Goal: Task Accomplishment & Management: Manage account settings

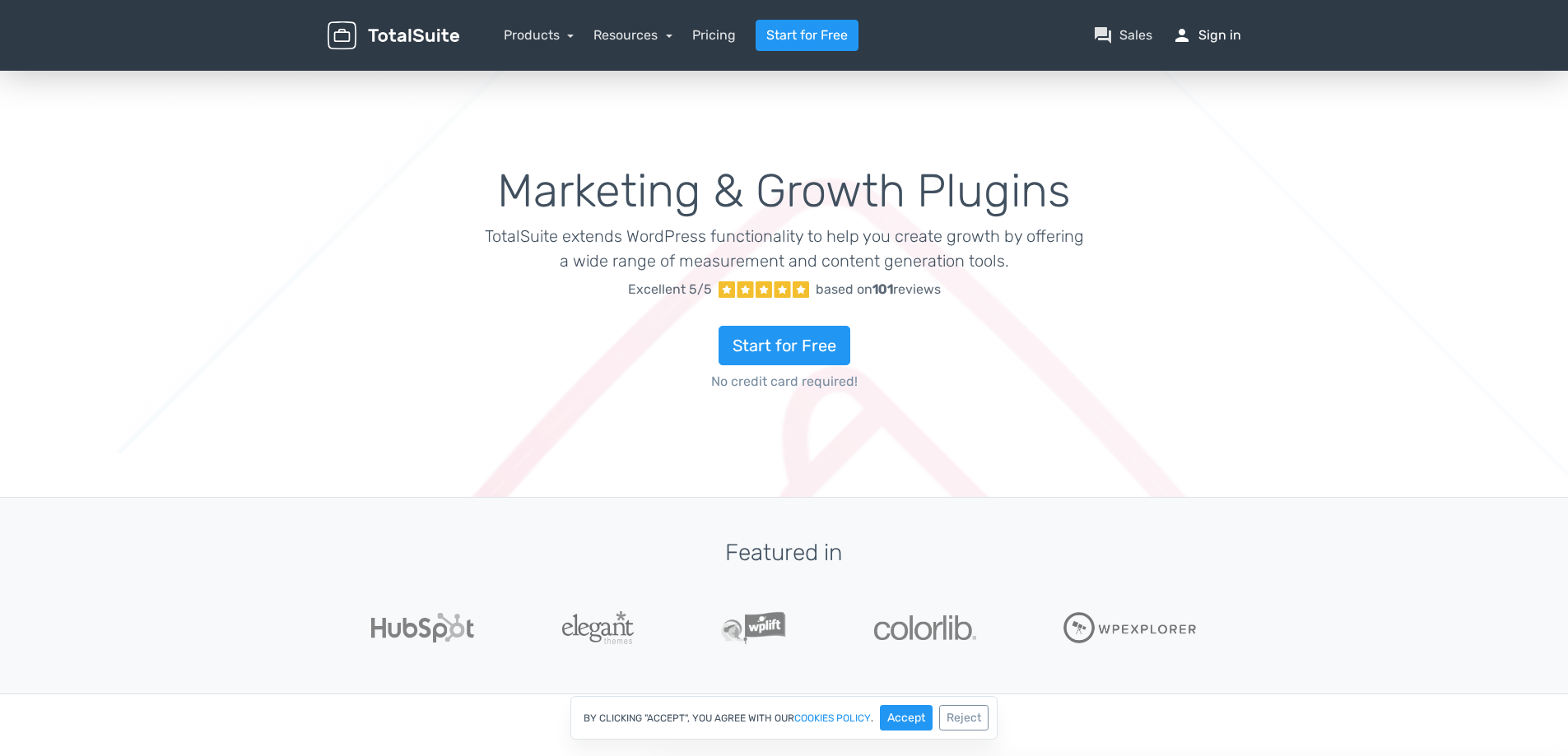
click at [1222, 44] on link "person Sign in" at bounding box center [1207, 35] width 69 height 19
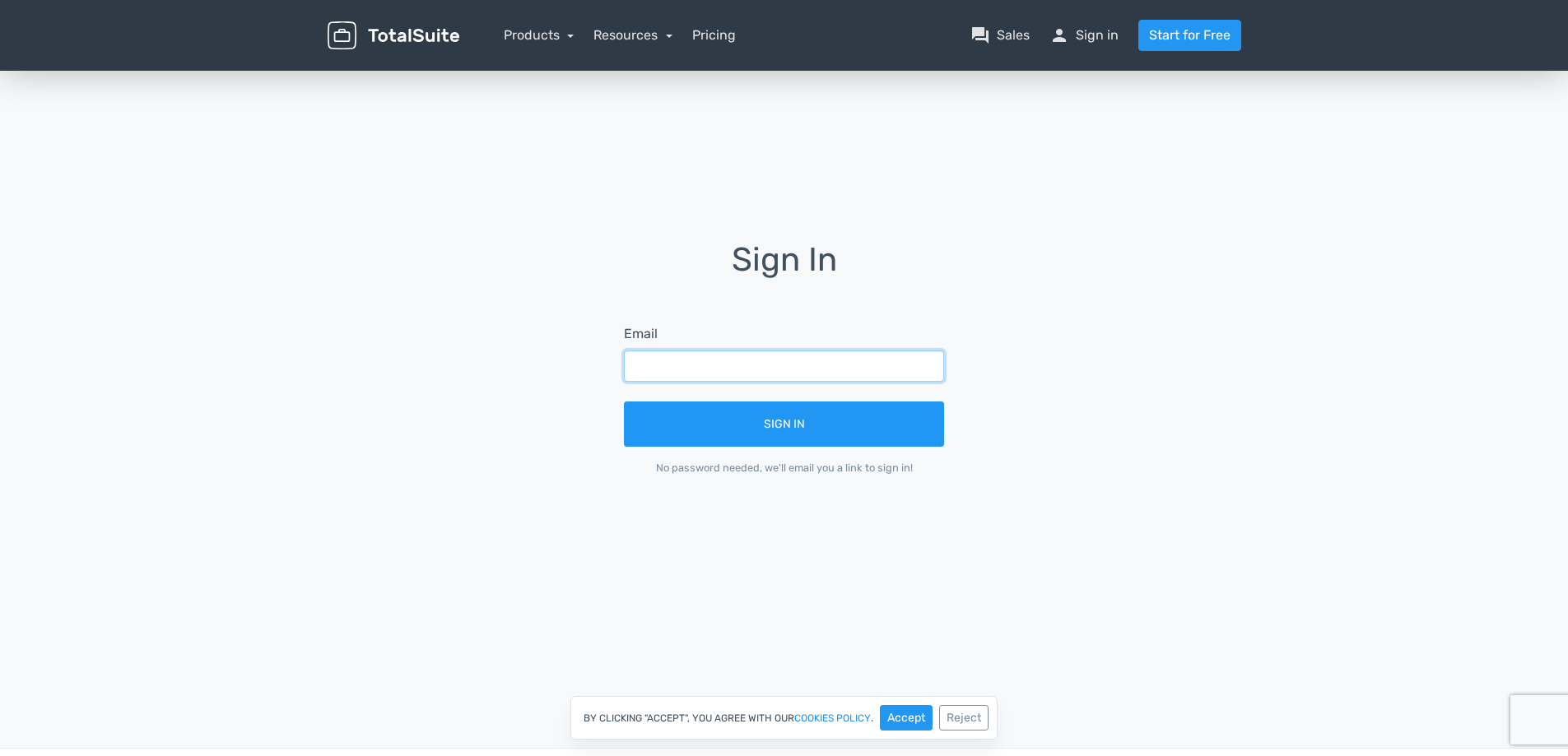
click at [778, 364] on input "text" at bounding box center [783, 366] width 320 height 31
type input "contato-wp@amdb.com.br"
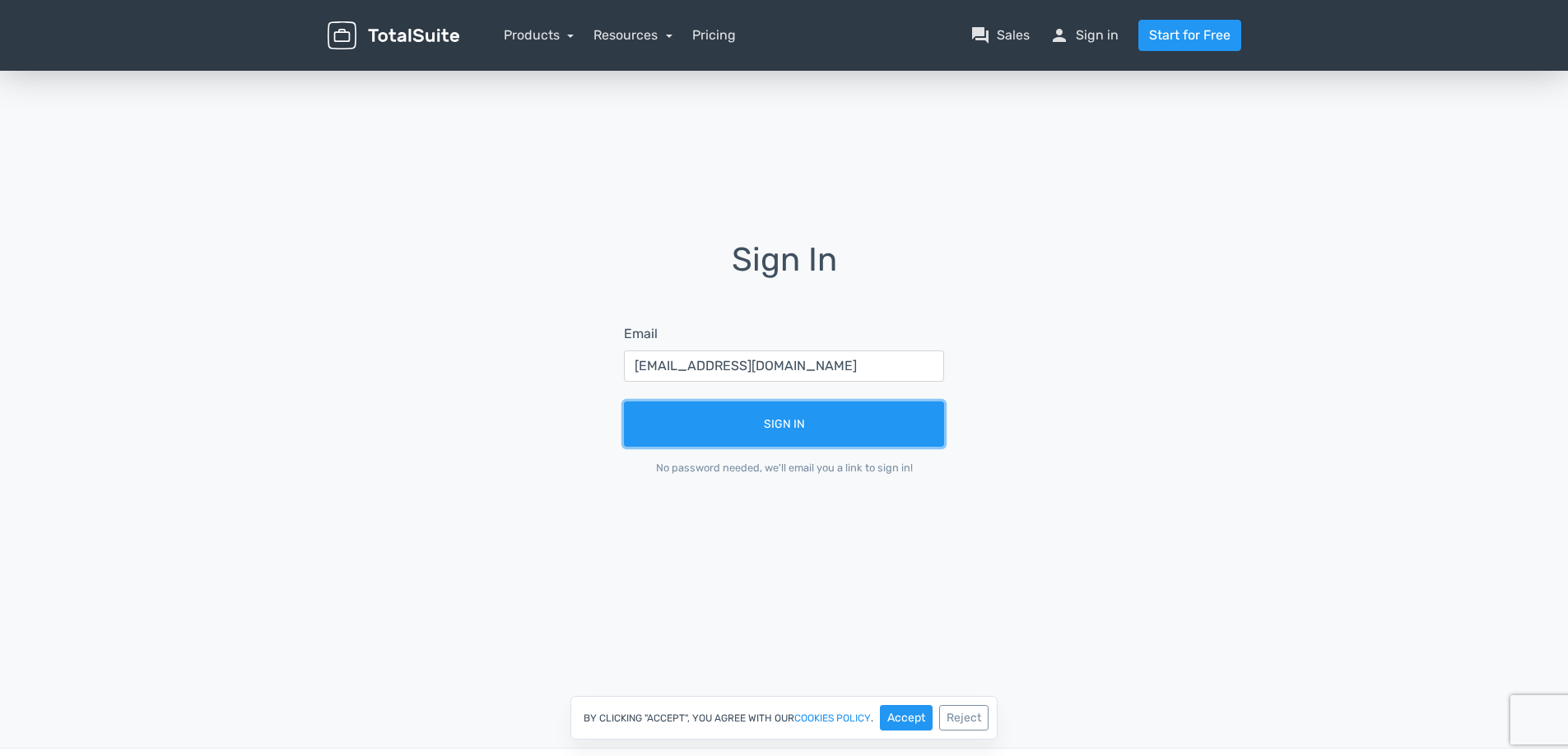
click at [881, 432] on button "Sign In" at bounding box center [783, 424] width 320 height 46
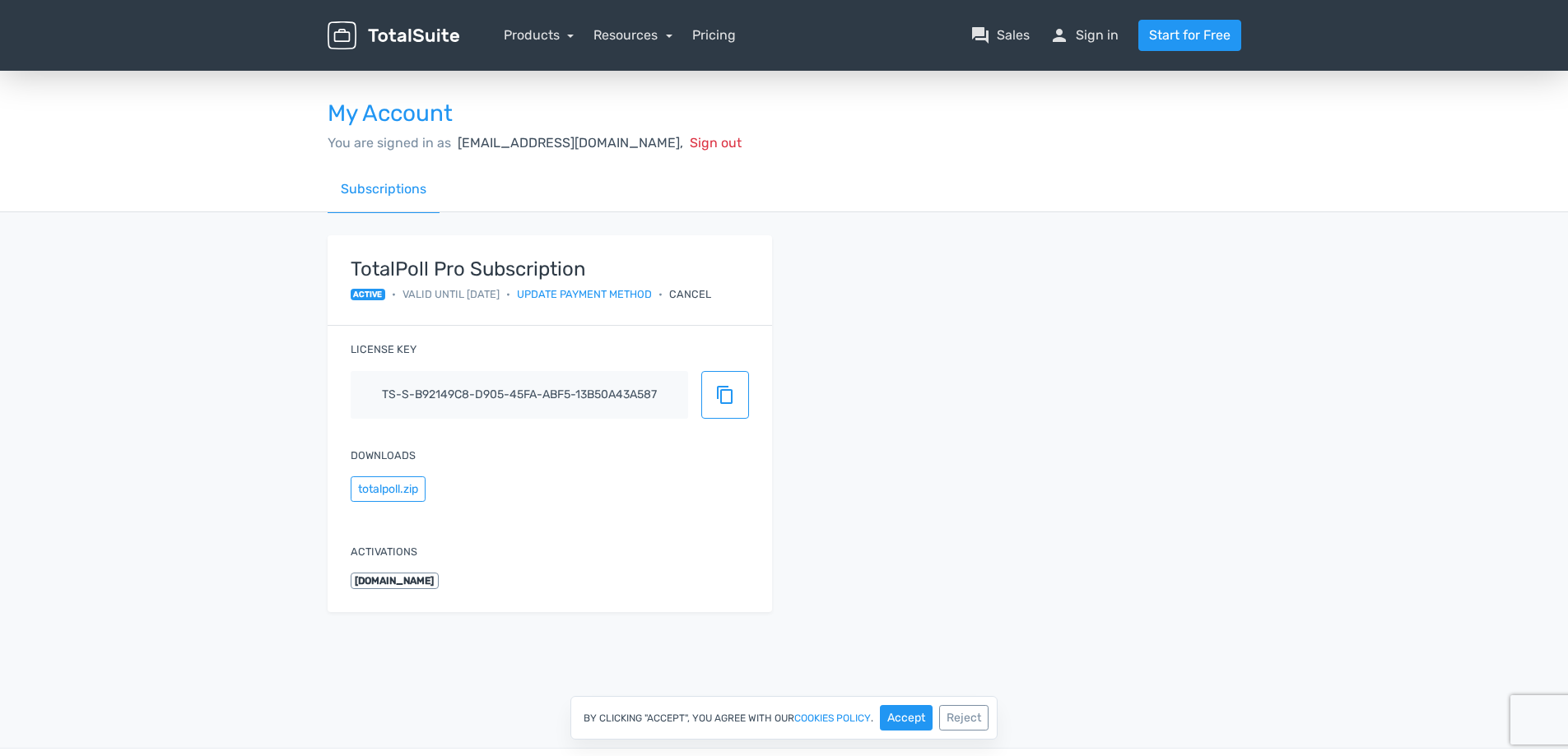
click at [711, 298] on div "Cancel" at bounding box center [690, 294] width 42 height 16
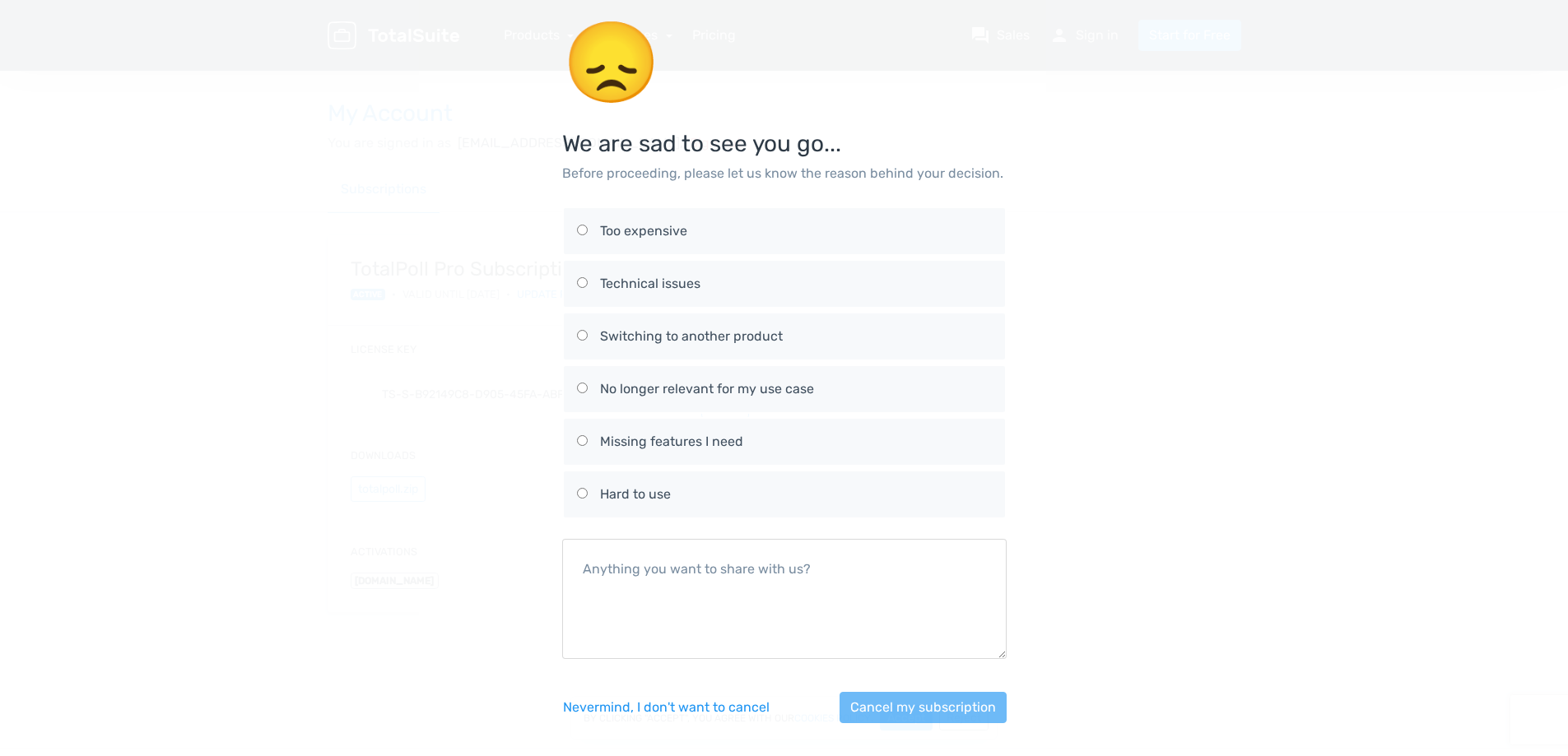
click at [742, 387] on div "No longer relevant for my use case" at bounding box center [796, 389] width 392 height 19
click at [587, 387] on input "No longer relevant for my use case" at bounding box center [582, 388] width 11 height 11
radio input "true"
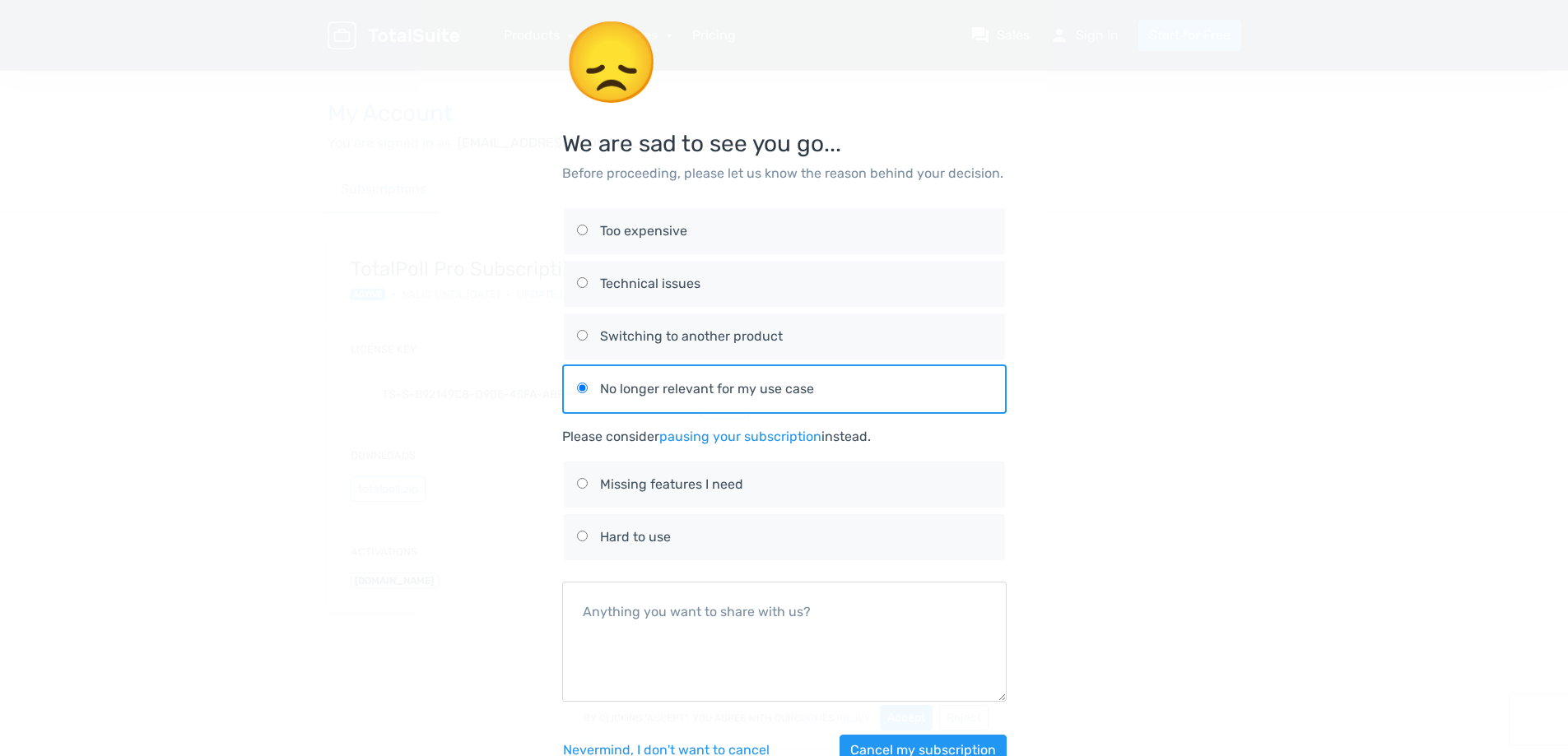
click at [798, 436] on link "pausing your subscription" at bounding box center [740, 436] width 162 height 16
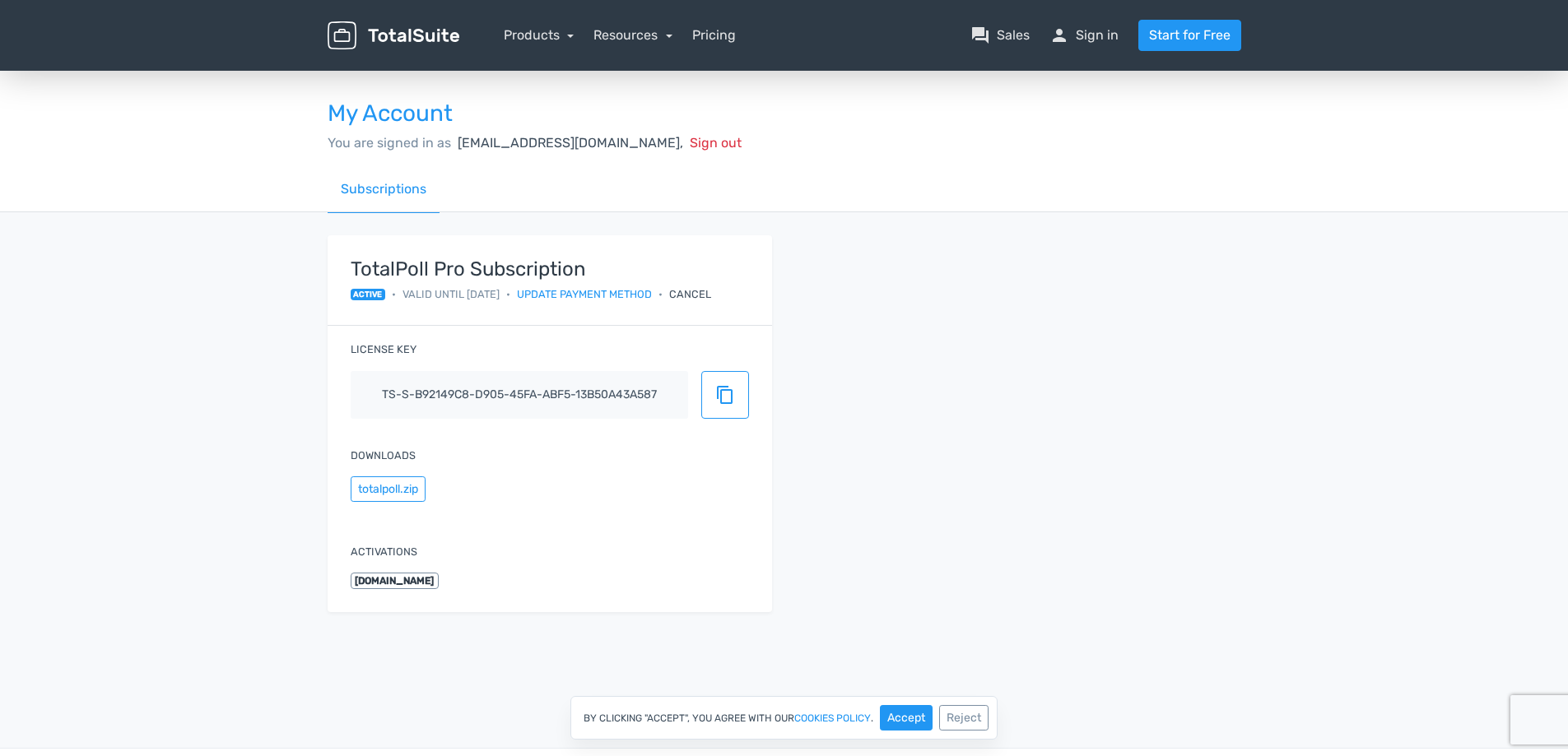
click at [711, 294] on div "Cancel" at bounding box center [690, 294] width 42 height 16
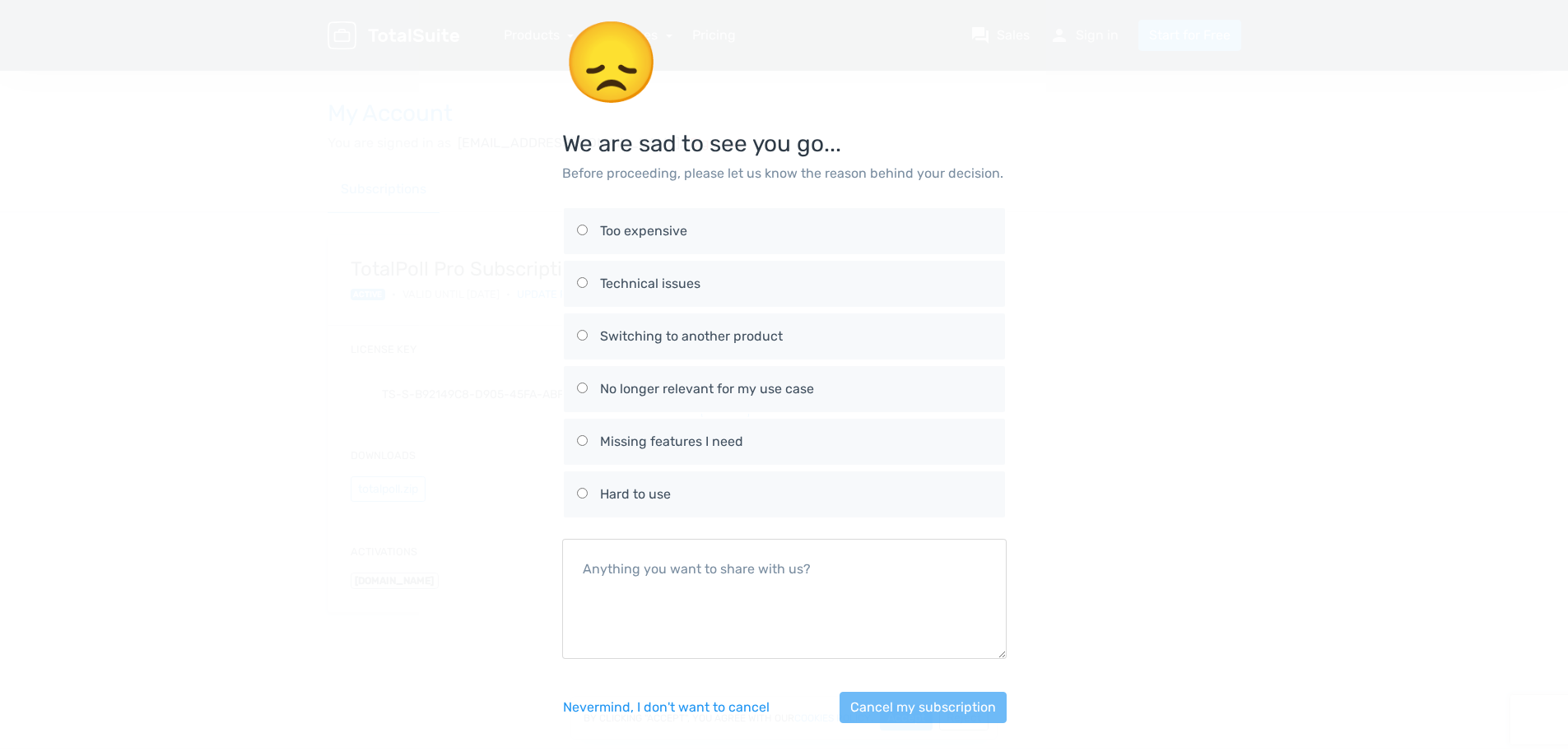
click at [735, 390] on div "No longer relevant for my use case" at bounding box center [796, 389] width 392 height 19
click at [587, 390] on input "No longer relevant for my use case" at bounding box center [582, 388] width 11 height 11
radio input "true"
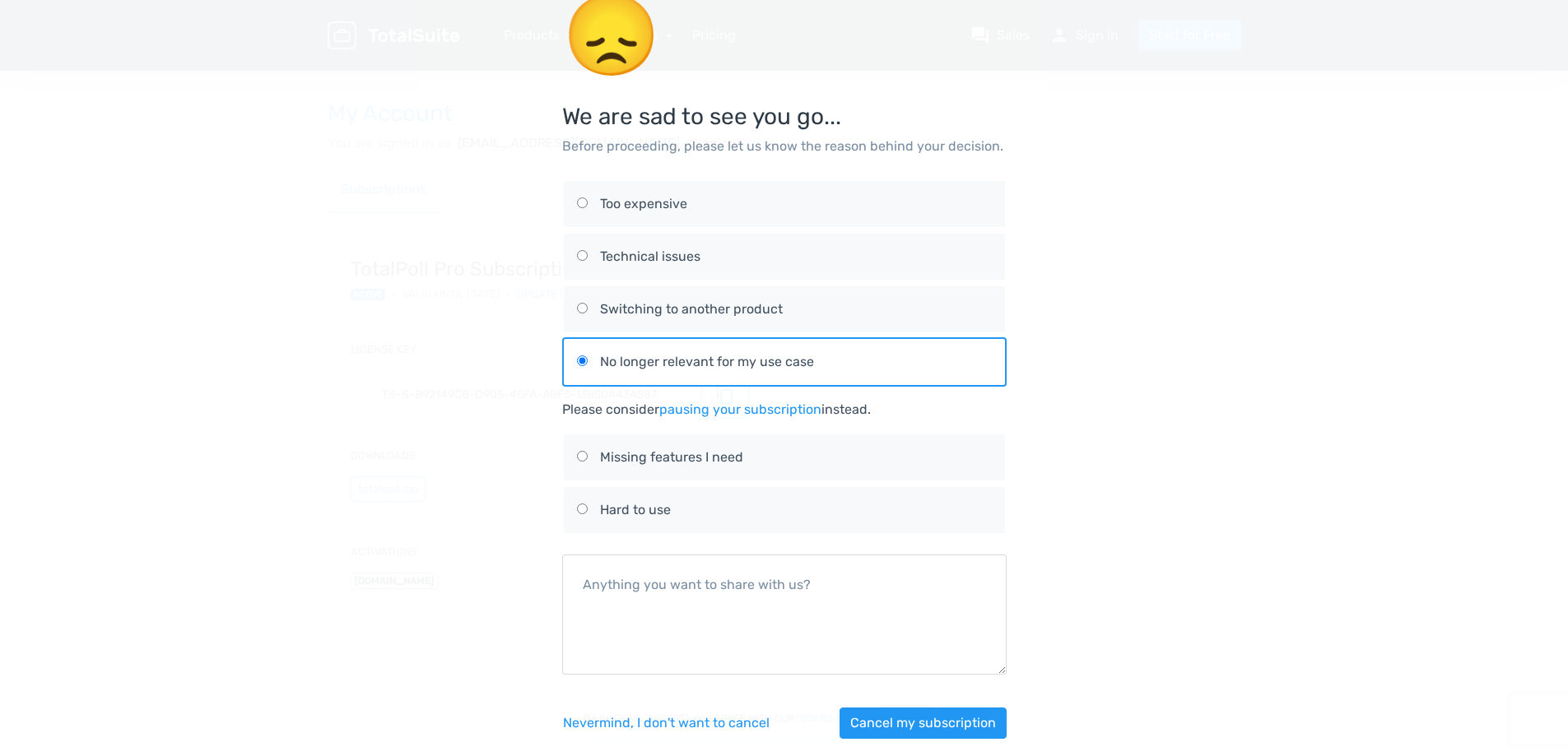
scroll to position [50, 0]
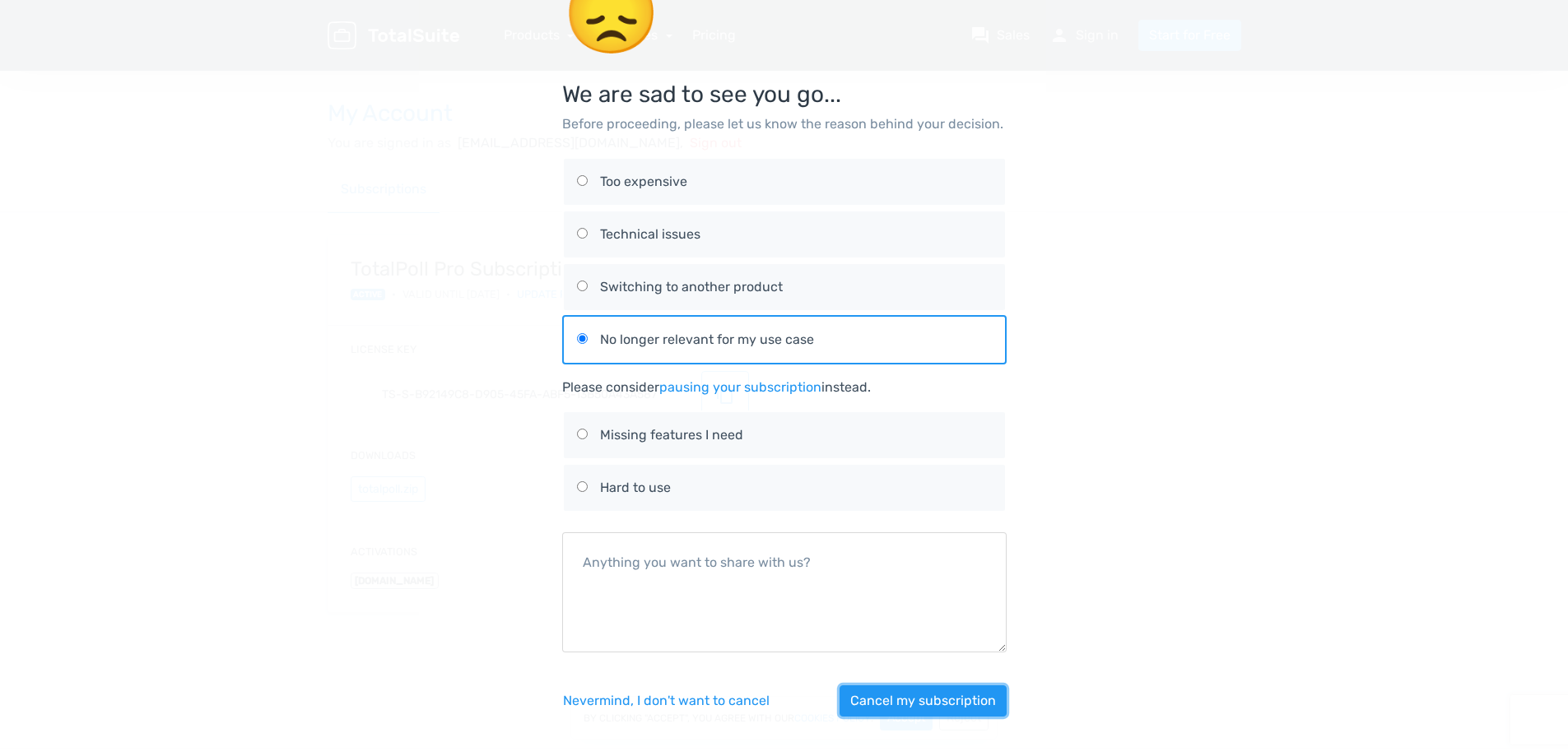
click at [908, 702] on button "Cancel my subscription" at bounding box center [923, 701] width 167 height 31
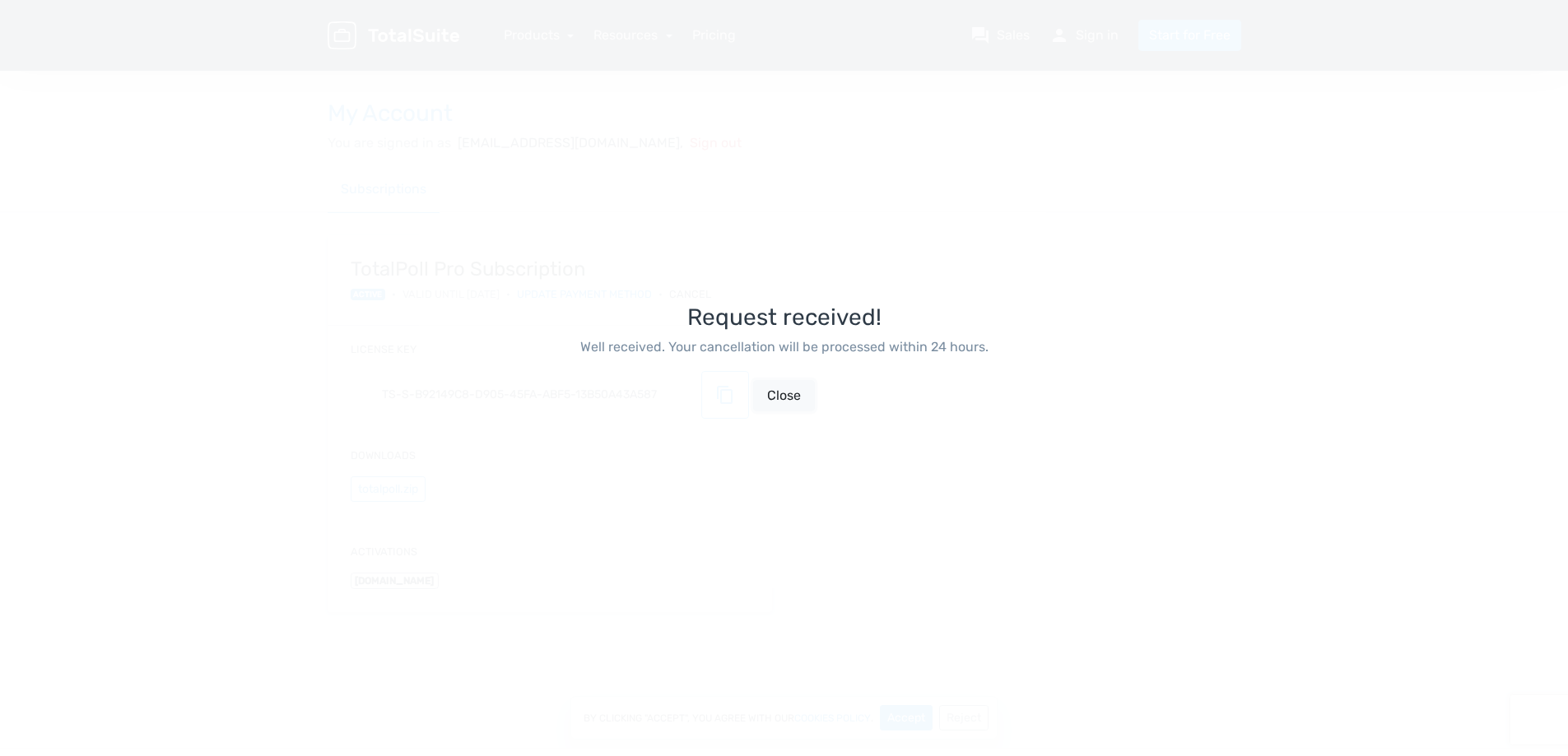
scroll to position [40, 0]
